Goal: Use online tool/utility: Use online tool/utility

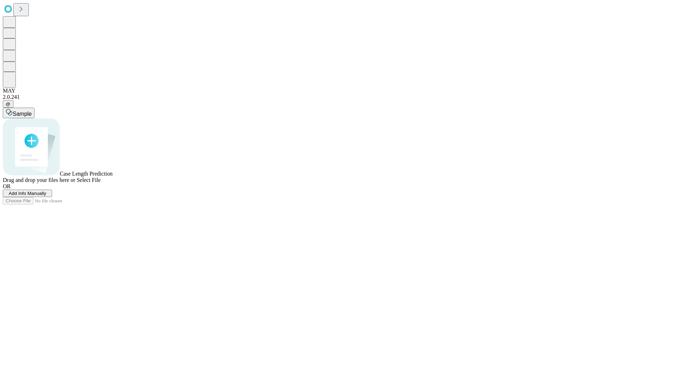
click at [46, 196] on span "Add Info Manually" at bounding box center [28, 192] width 38 height 5
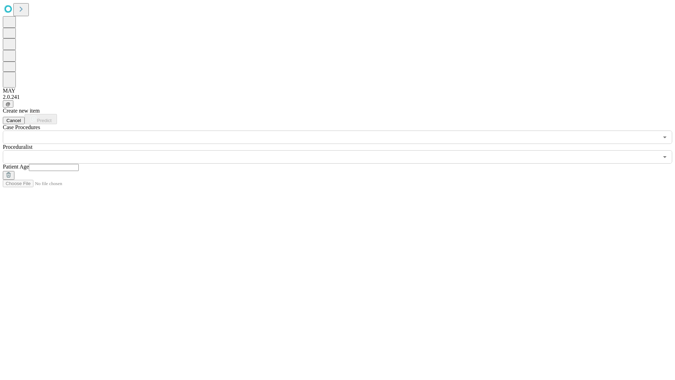
click at [79, 164] on input "text" at bounding box center [54, 167] width 50 height 7
type input "**"
click at [342, 150] on input "text" at bounding box center [330, 156] width 655 height 13
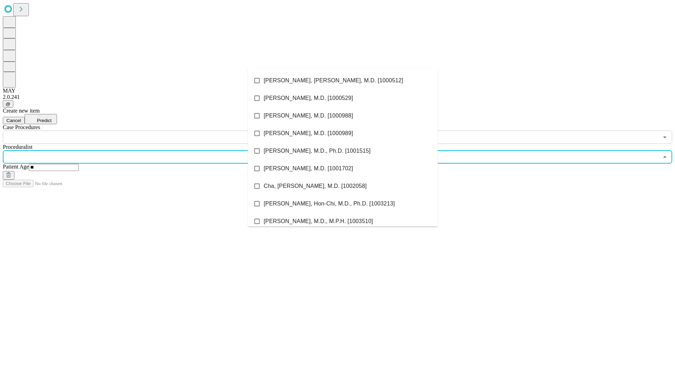
click at [343, 80] on li "[PERSON_NAME], [PERSON_NAME], M.D. [1000512]" at bounding box center [343, 81] width 190 height 18
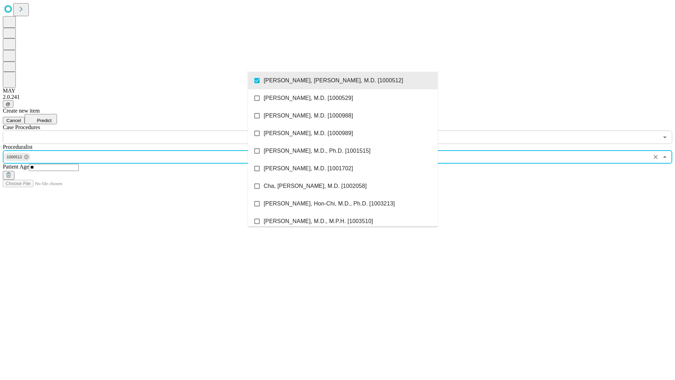
click at [148, 130] on input "text" at bounding box center [330, 136] width 655 height 13
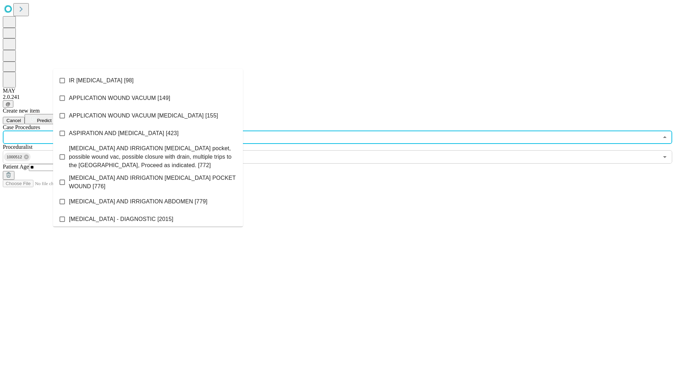
click at [148, 80] on li "IR [MEDICAL_DATA] [98]" at bounding box center [148, 81] width 190 height 18
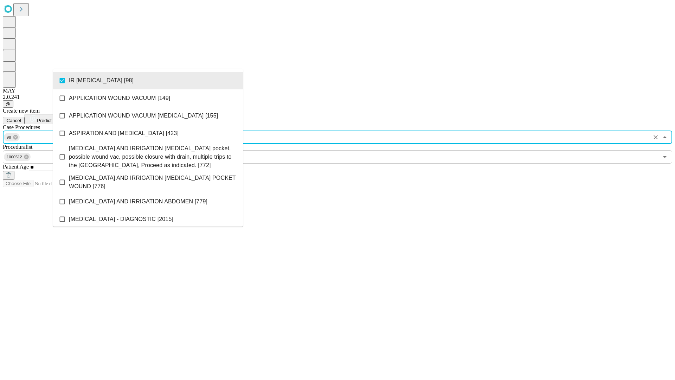
click at [51, 118] on span "Predict" at bounding box center [44, 120] width 14 height 5
